Goal: Task Accomplishment & Management: Use online tool/utility

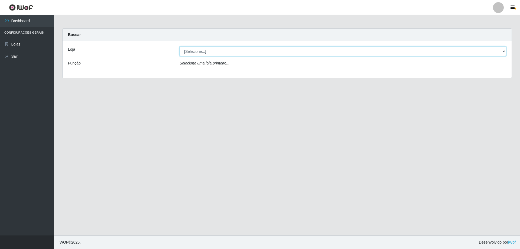
click at [503, 52] on select "[Selecione...] Atacado Vem - [STREET_ADDRESS]" at bounding box center [342, 51] width 326 height 9
select select "461"
click at [179, 47] on select "[Selecione...] Atacado Vem - [STREET_ADDRESS]" at bounding box center [342, 51] width 326 height 9
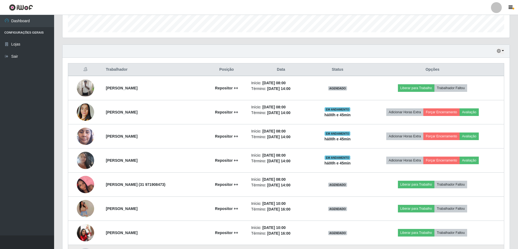
scroll to position [147, 0]
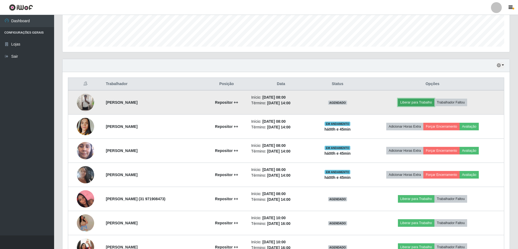
click at [419, 101] on button "Liberar para Trabalho" at bounding box center [416, 102] width 37 height 8
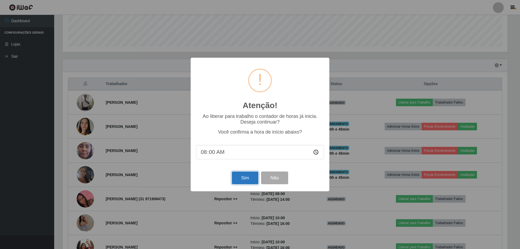
click at [247, 179] on button "Sim" at bounding box center [245, 177] width 26 height 13
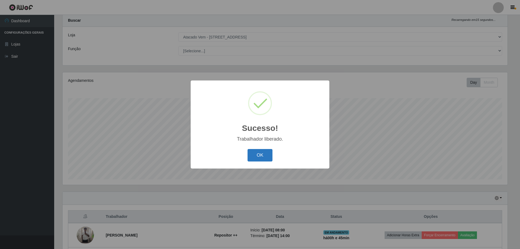
click at [262, 153] on button "OK" at bounding box center [259, 155] width 25 height 13
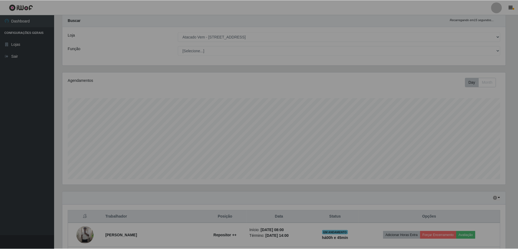
scroll to position [112, 447]
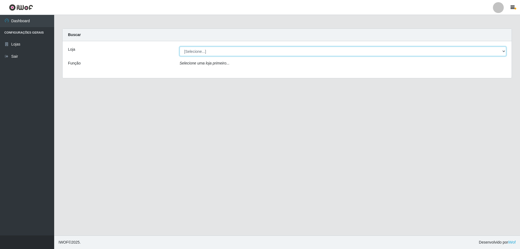
click at [501, 52] on select "[Selecione...] Atacado Vem - [STREET_ADDRESS]" at bounding box center [342, 51] width 326 height 9
select select "461"
click at [179, 47] on select "[Selecione...] Atacado Vem - [STREET_ADDRESS]" at bounding box center [342, 51] width 326 height 9
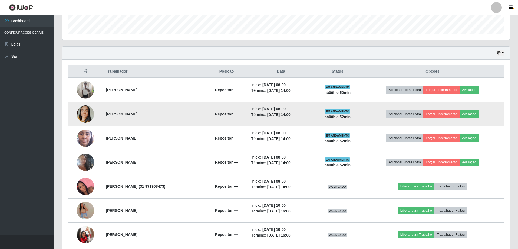
scroll to position [162, 0]
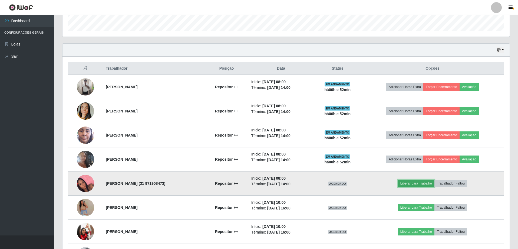
click at [426, 183] on button "Liberar para Trabalho" at bounding box center [416, 183] width 37 height 8
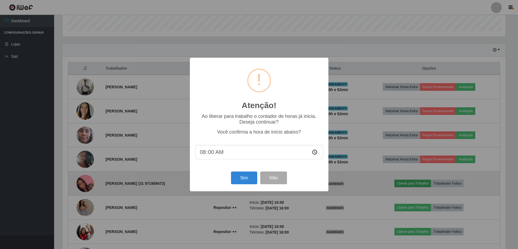
scroll to position [112, 445]
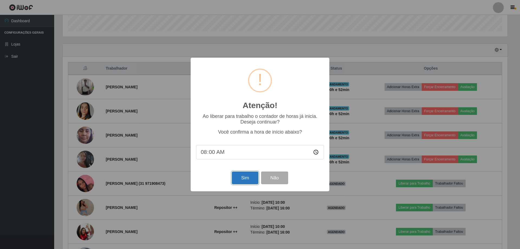
click at [246, 180] on button "Sim" at bounding box center [245, 177] width 26 height 13
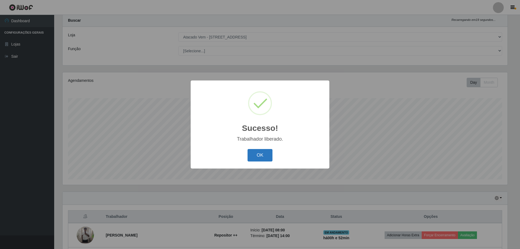
click at [255, 156] on button "OK" at bounding box center [259, 155] width 25 height 13
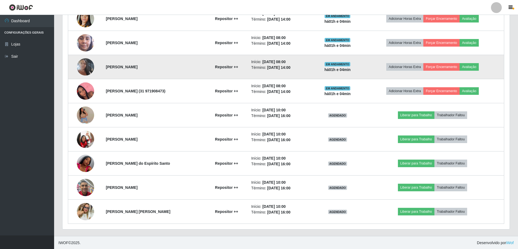
scroll to position [255, 0]
